Goal: Go to known website: Access a specific website the user already knows

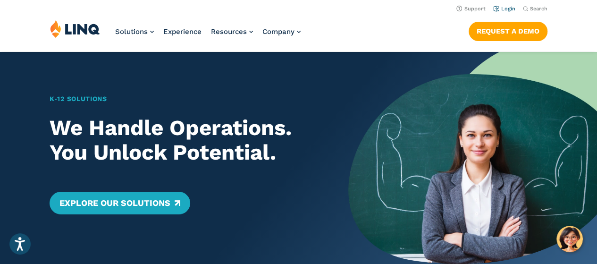
click at [504, 6] on link "Login" at bounding box center [505, 9] width 22 height 6
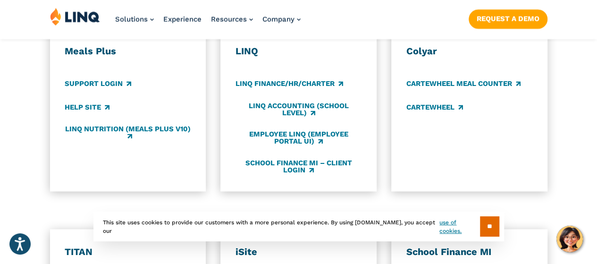
scroll to position [563, 0]
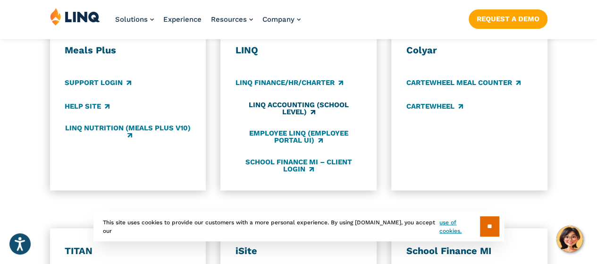
click at [308, 101] on link "LINQ Accounting (school level)" at bounding box center [299, 109] width 126 height 16
